Goal: Task Accomplishment & Management: Use online tool/utility

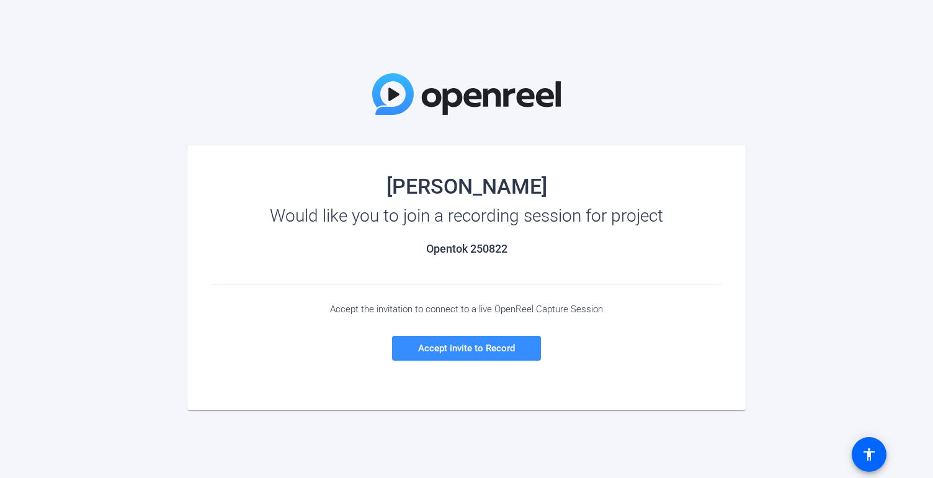
click at [180, 22] on div "Jihye Cho Would like you to join a recording session for project Opentok 250822…" at bounding box center [466, 267] width 933 height 534
click at [318, 48] on div "Jihye Cho Would like you to join a recording session for project Opentok 250822…" at bounding box center [466, 267] width 933 height 534
click at [197, 109] on div "Jihye Cho Would like you to join a recording session for project Opentok 250822…" at bounding box center [466, 267] width 933 height 534
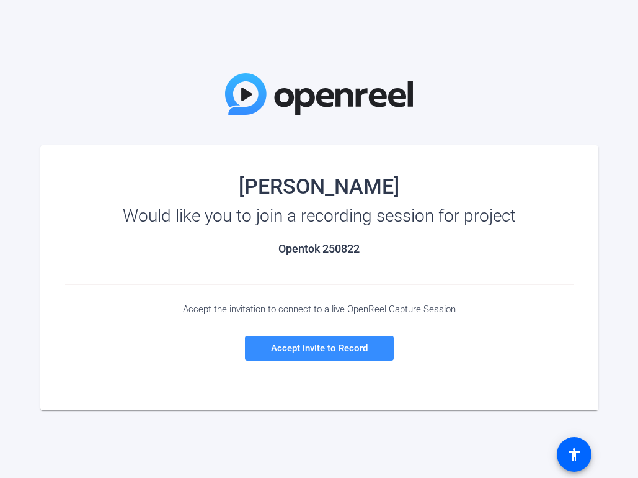
click at [205, 185] on div "[PERSON_NAME]" at bounding box center [319, 186] width 509 height 20
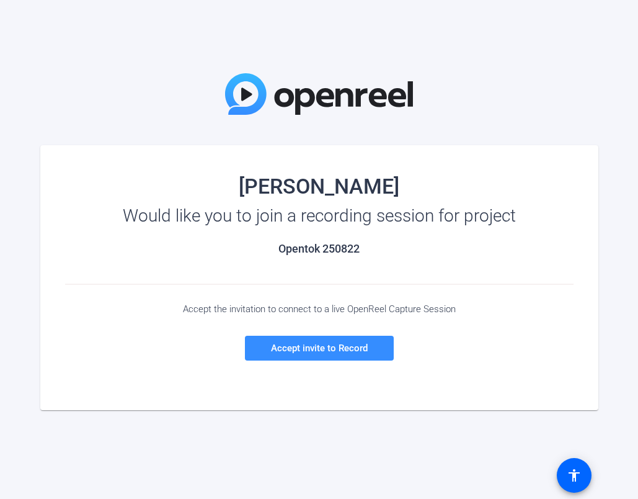
click at [159, 92] on div "Jihye Cho Would like you to join a recording session for project Opentok 250822…" at bounding box center [319, 267] width 638 height 534
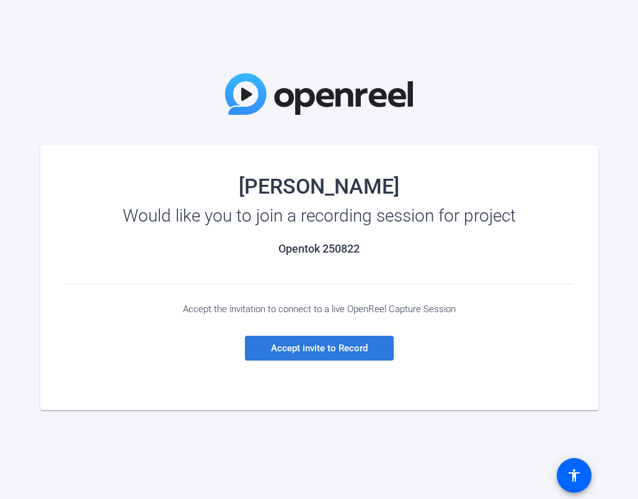
click at [326, 356] on span at bounding box center [319, 348] width 149 height 30
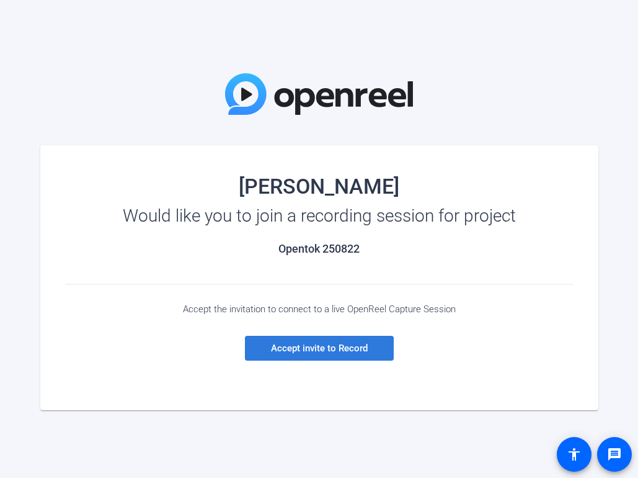
click at [311, 344] on span "Accept invite to Record" at bounding box center [319, 347] width 97 height 11
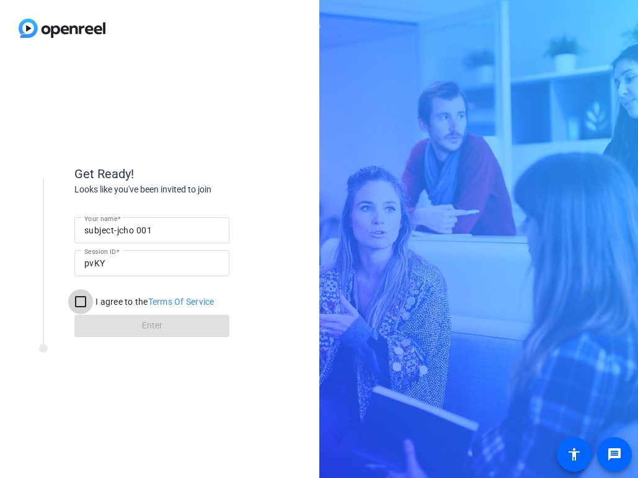
click at [84, 300] on input "I agree to the Terms Of Service" at bounding box center [80, 301] width 25 height 25
checkbox input "true"
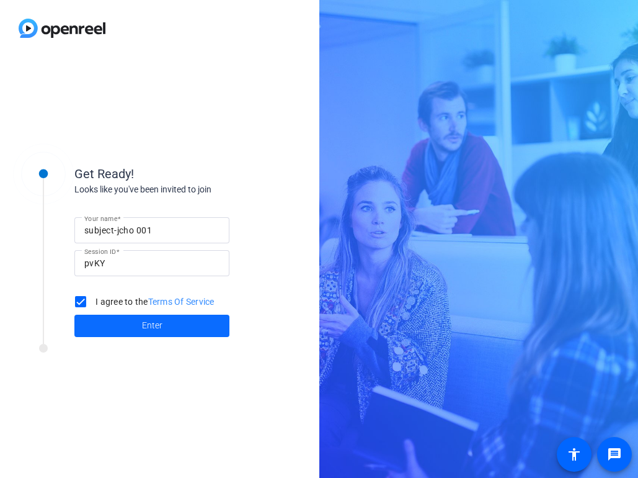
click at [115, 325] on span at bounding box center [151, 326] width 155 height 30
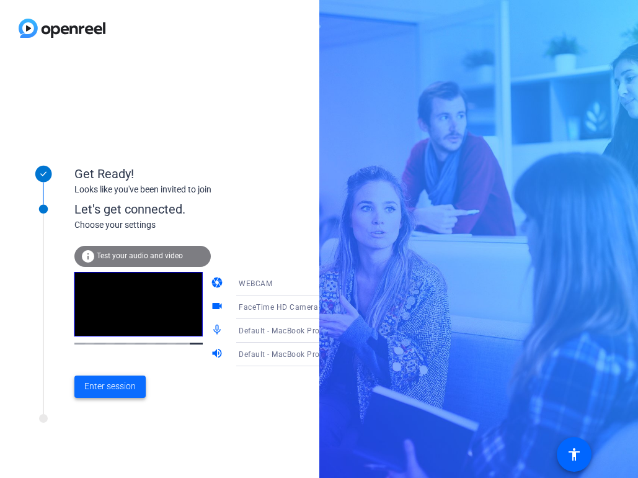
click at [120, 381] on span "Enter session" at bounding box center [109, 386] width 51 height 13
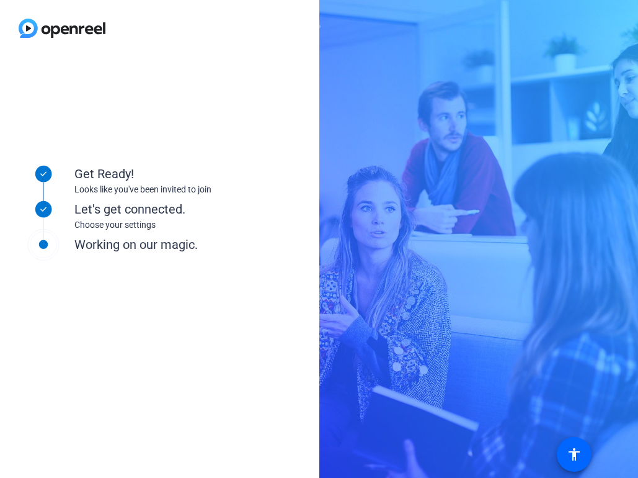
click at [283, 68] on div "Get Ready! Looks like you've been invited to join Let's get connected. Choose y…" at bounding box center [159, 266] width 319 height 421
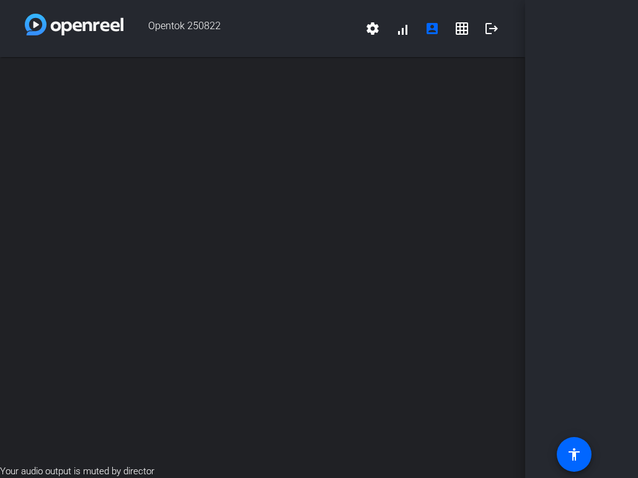
click at [298, 36] on span "Opentok 250822" at bounding box center [240, 29] width 234 height 30
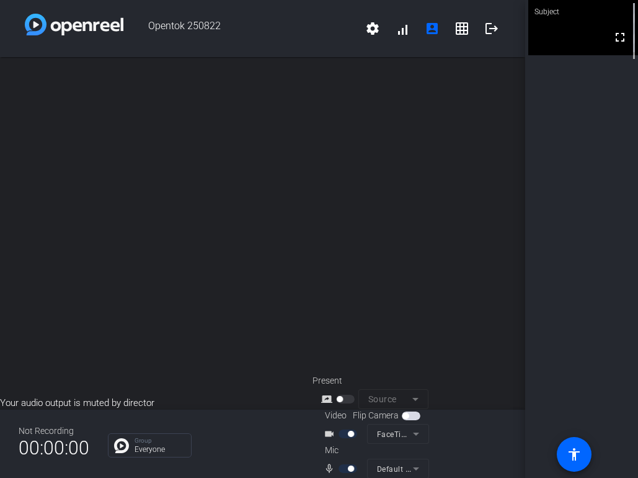
click at [621, 187] on div "Subject fullscreen" at bounding box center [581, 239] width 113 height 478
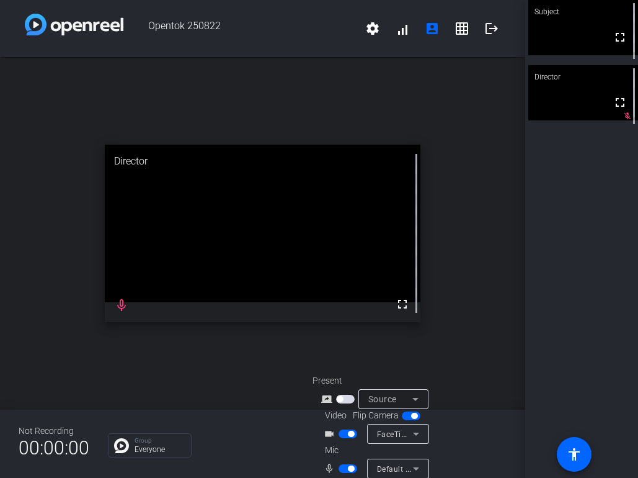
click at [483, 171] on div "open_in_new Director fullscreen mic_none" at bounding box center [262, 233] width 525 height 352
click at [307, 74] on div "open_in_new Director fullscreen mic_none" at bounding box center [262, 233] width 525 height 352
click at [350, 100] on div "open_in_new Director fullscreen mic_none" at bounding box center [262, 233] width 525 height 352
click at [321, 81] on div "open_in_new Director fullscreen mic_none" at bounding box center [262, 233] width 525 height 352
click at [273, 24] on span "Opentok 250822" at bounding box center [240, 29] width 234 height 30
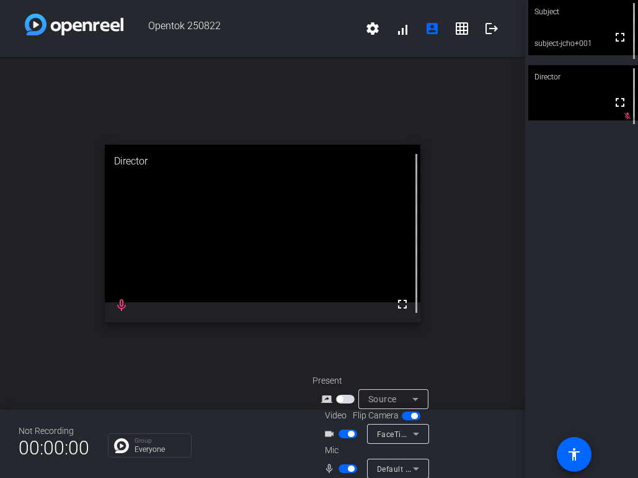
click at [473, 198] on div "open_in_new Director fullscreen mic_none" at bounding box center [262, 233] width 525 height 352
click at [460, 92] on div "open_in_new Director fullscreen mic_none" at bounding box center [262, 233] width 525 height 352
click at [429, 60] on div "open_in_new Director fullscreen mic_none" at bounding box center [262, 233] width 525 height 352
click at [348, 468] on span "button" at bounding box center [351, 468] width 6 height 6
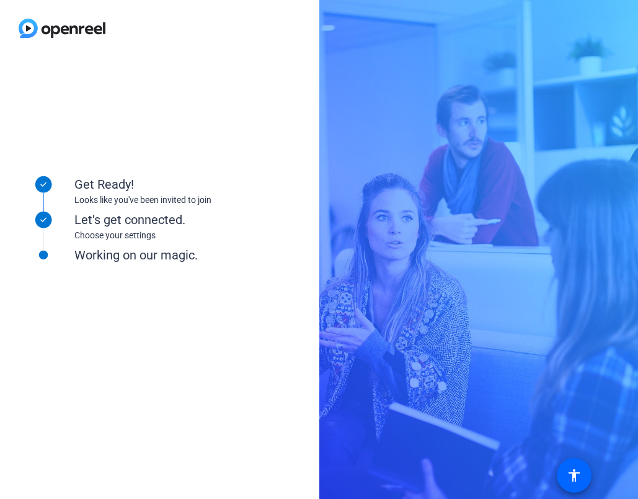
click at [239, 381] on div "Get Ready! Looks like you've been invited to join Let's get connected. Choose y…" at bounding box center [167, 277] width 310 height 248
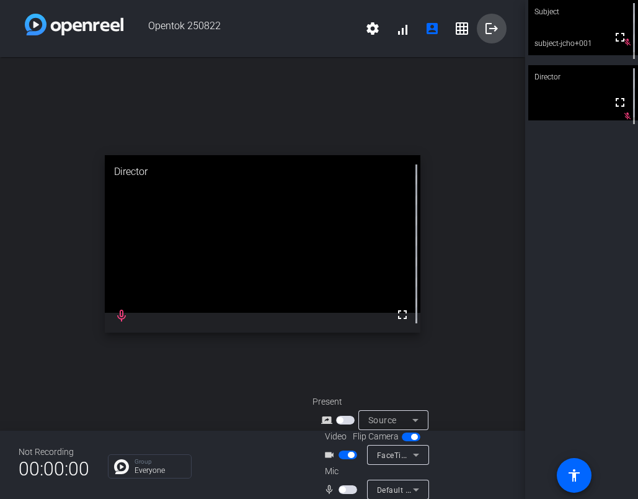
click at [488, 25] on mat-icon "logout" at bounding box center [491, 28] width 15 height 15
